Goal: Navigation & Orientation: Find specific page/section

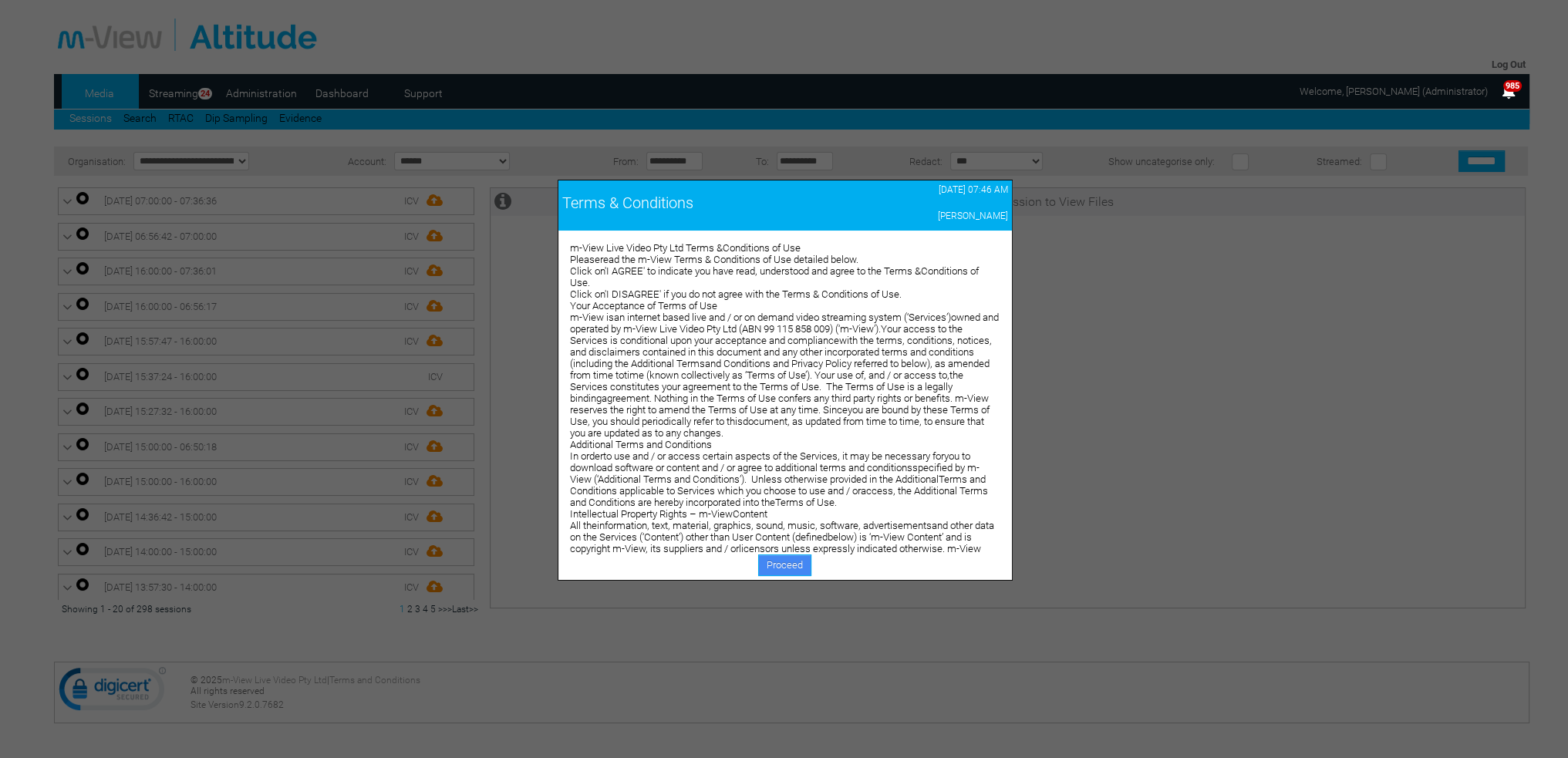
click at [775, 565] on link "Proceed" at bounding box center [785, 565] width 53 height 21
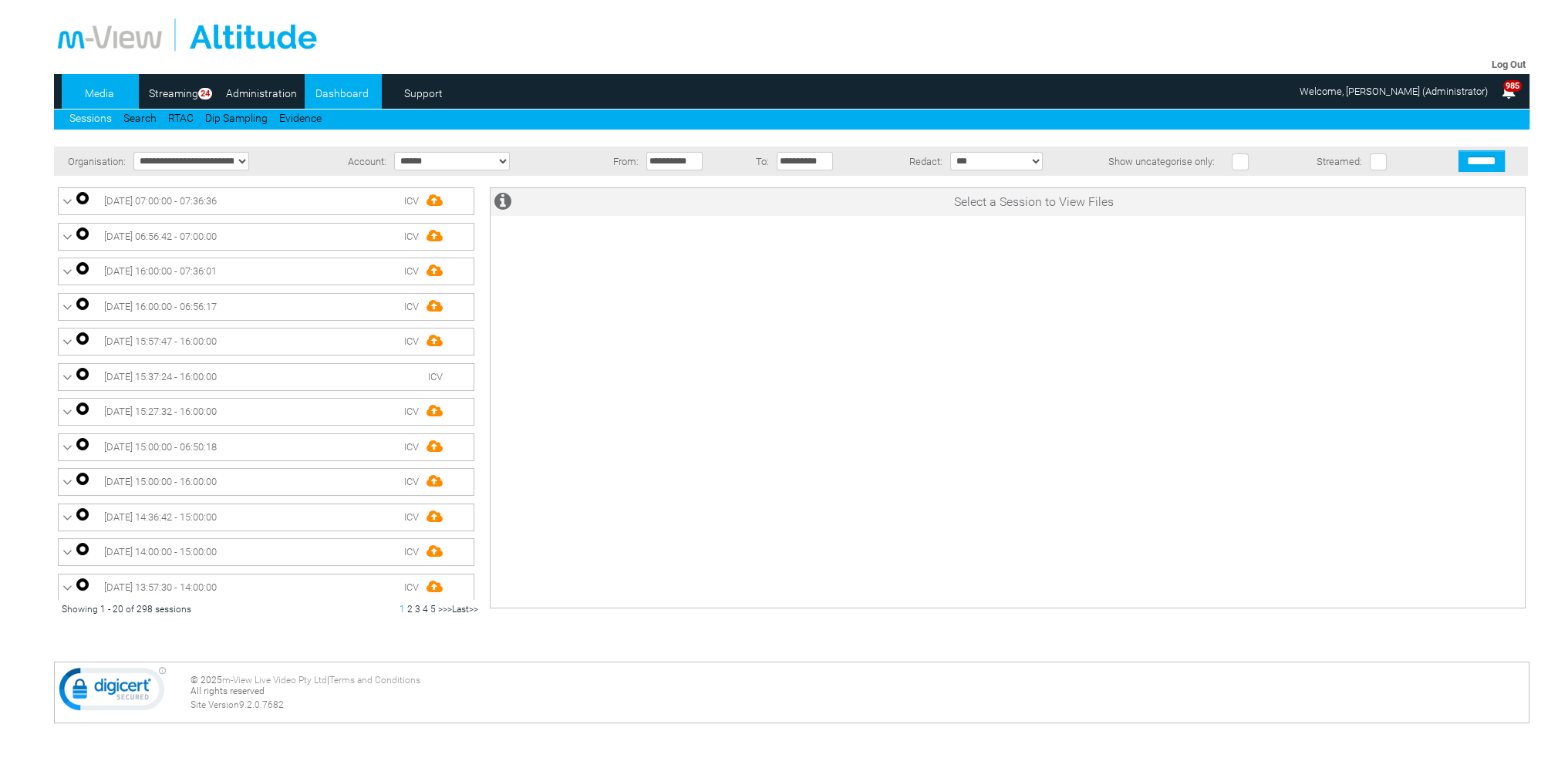
click at [342, 87] on link "Dashboard" at bounding box center [342, 93] width 75 height 23
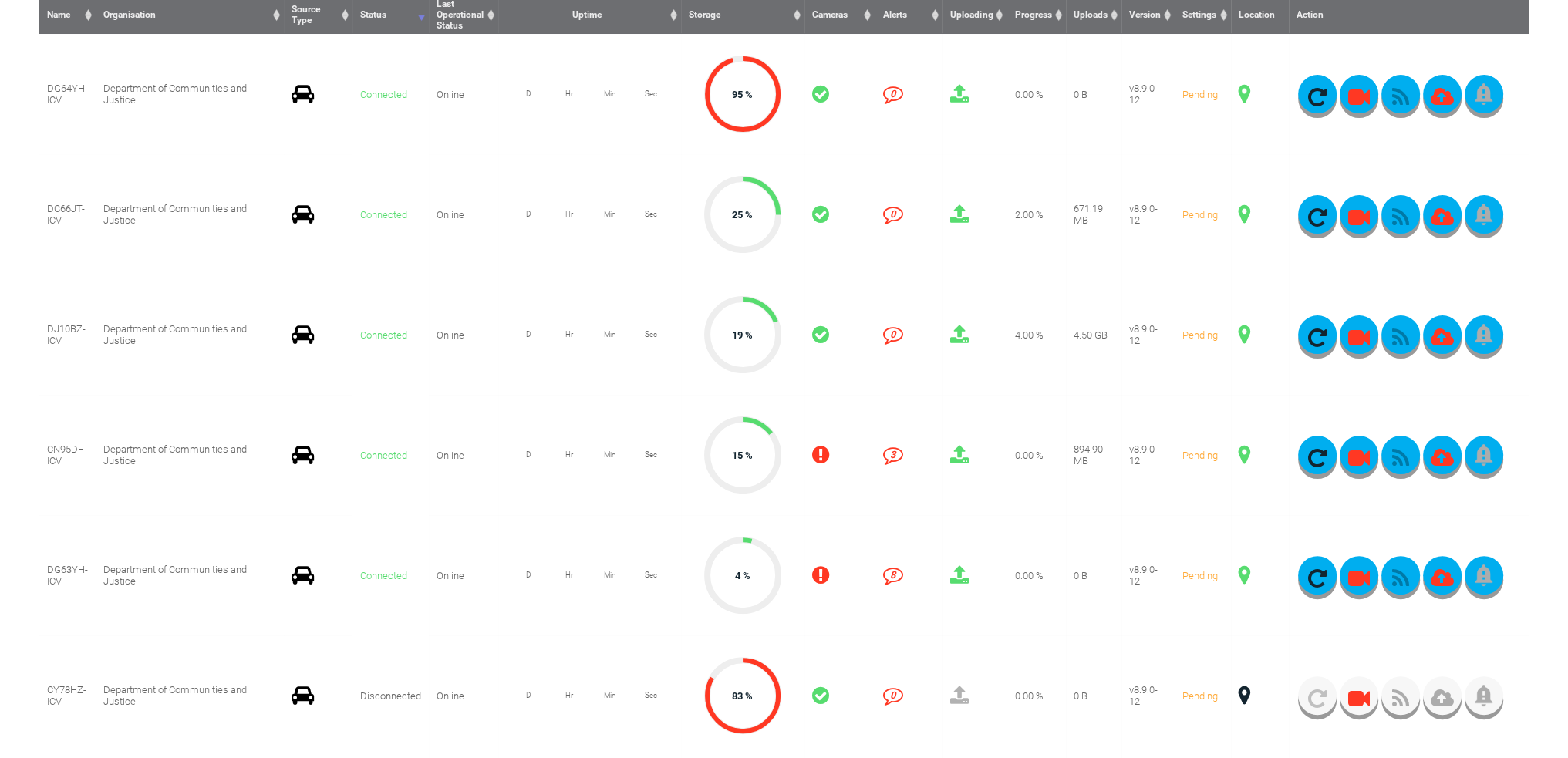
scroll to position [155, 0]
